Goal: Task Accomplishment & Management: Manage account settings

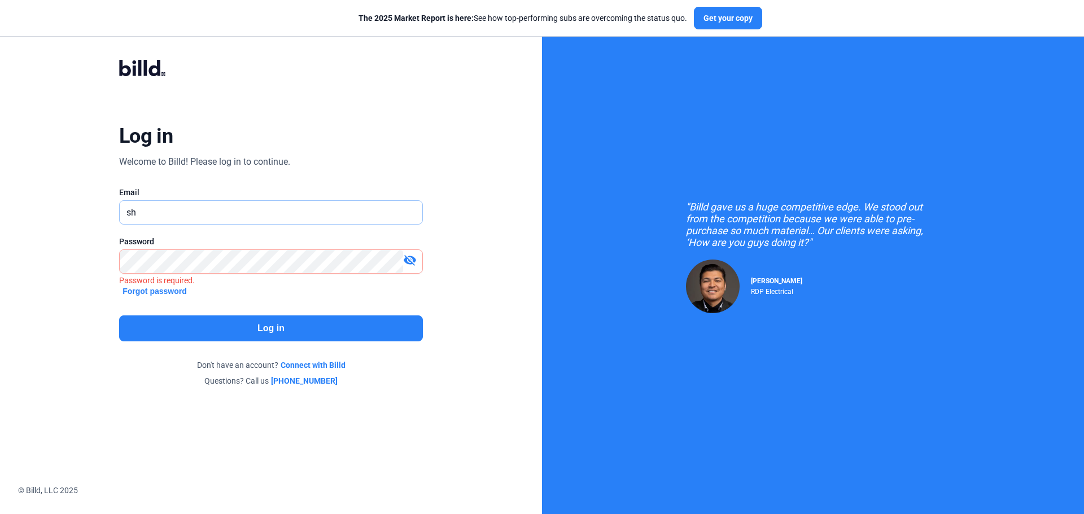
type input "[EMAIL_ADDRESS][DOMAIN_NAME]"
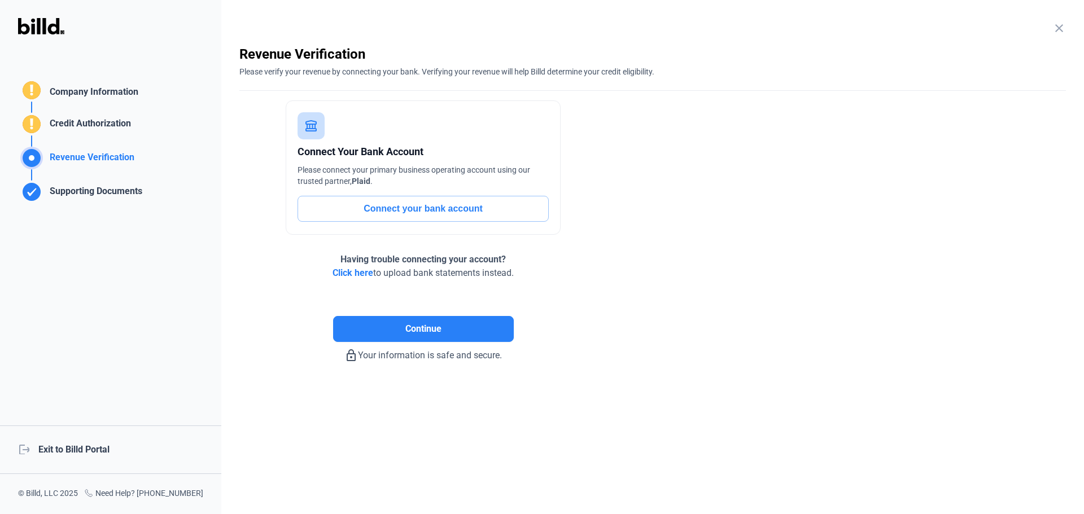
click at [88, 455] on div "logout Exit to Billd Portal" at bounding box center [110, 450] width 221 height 49
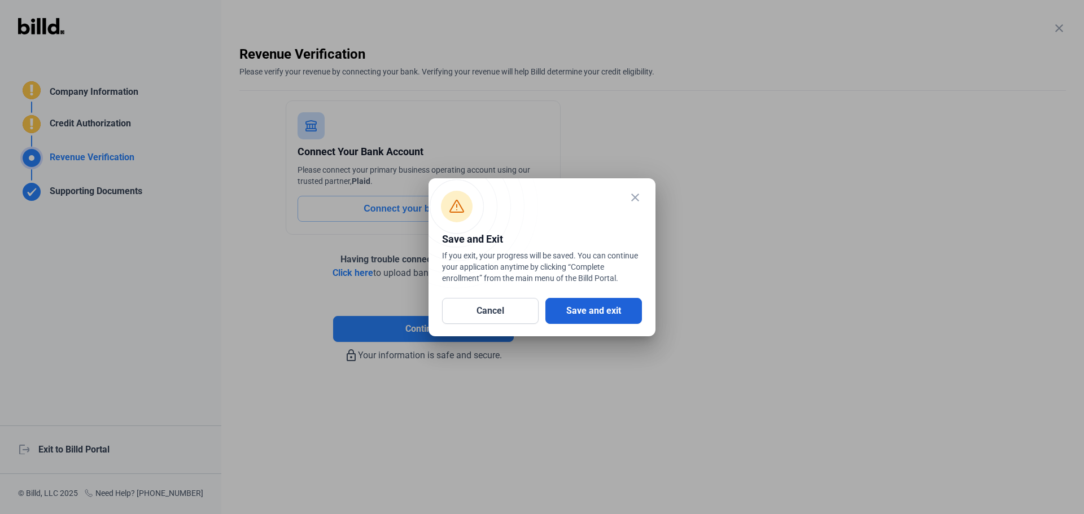
click at [584, 303] on button "Save and exit" at bounding box center [593, 311] width 97 height 26
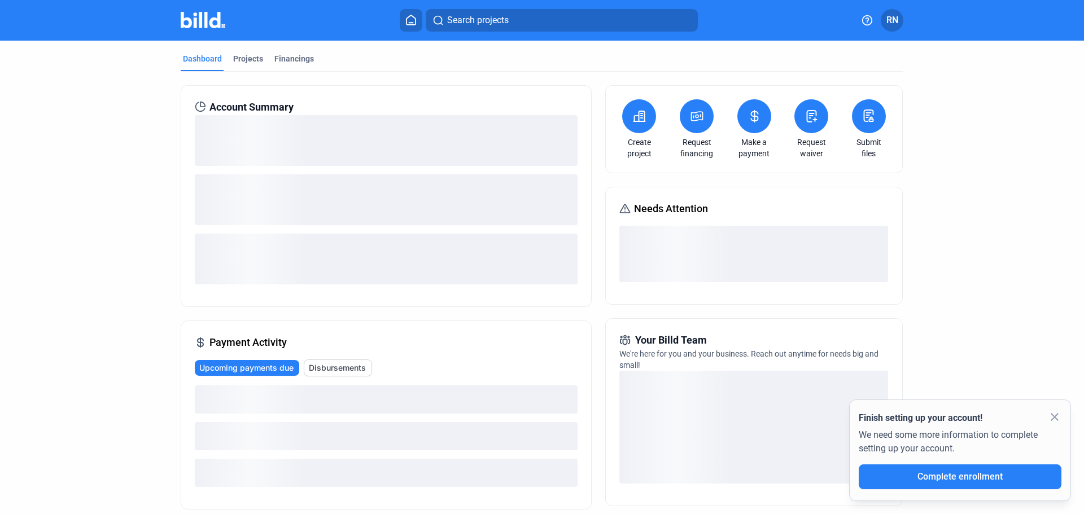
click at [862, 124] on button at bounding box center [869, 116] width 34 height 34
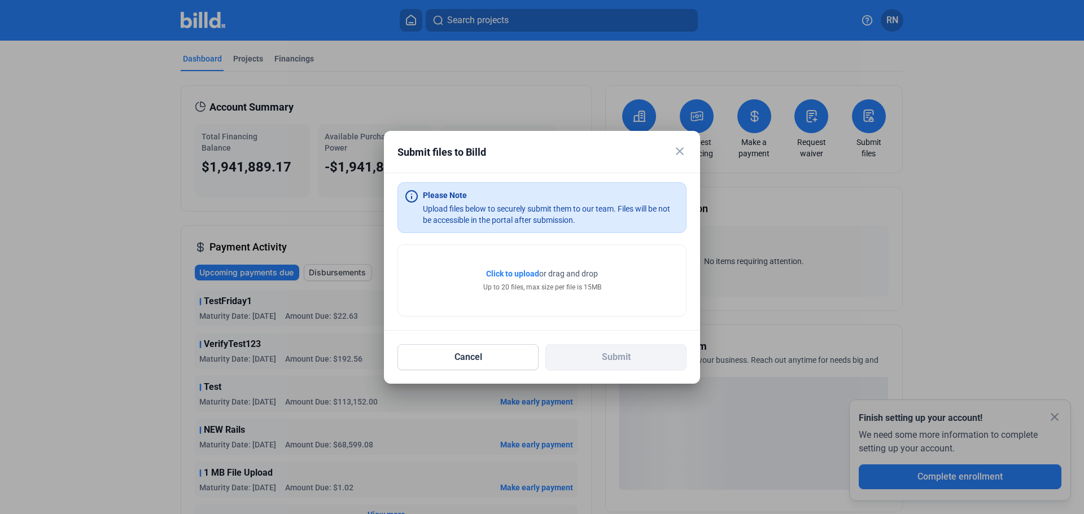
click at [685, 146] on mat-icon "close" at bounding box center [680, 152] width 14 height 14
